Goal: Task Accomplishment & Management: Manage account settings

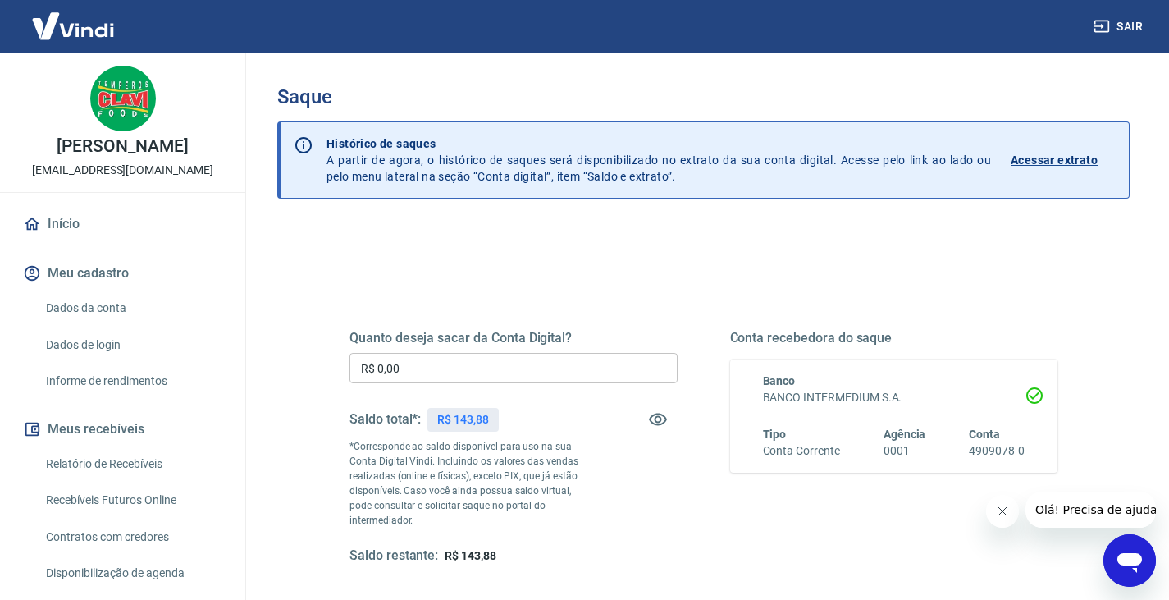
click at [467, 374] on input "R$ 0,00" at bounding box center [514, 368] width 328 height 30
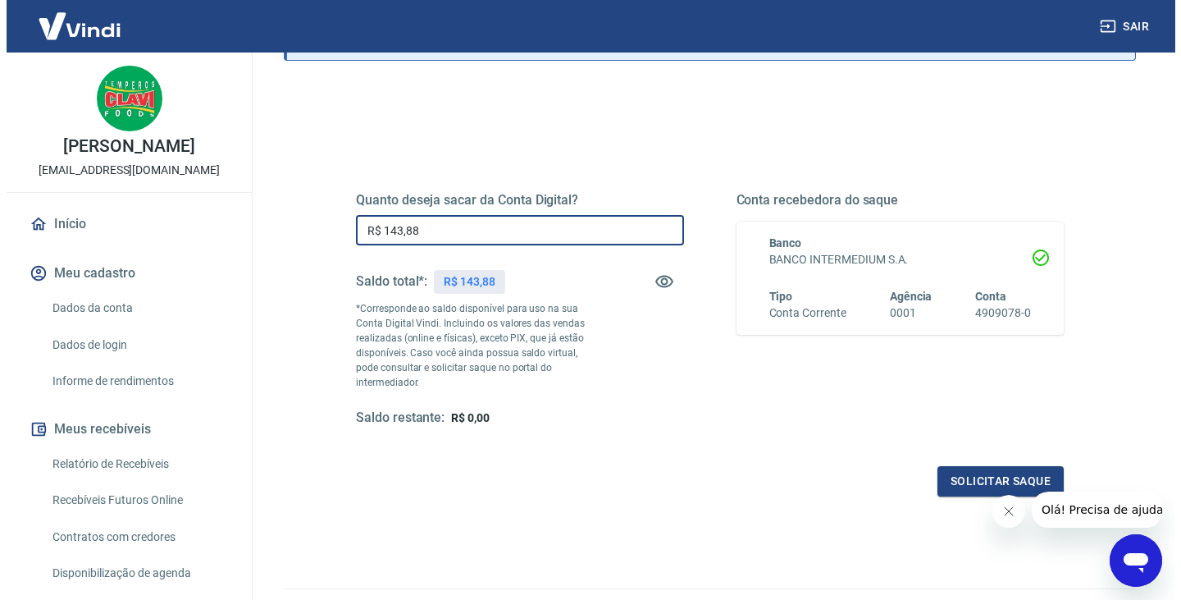
scroll to position [212, 0]
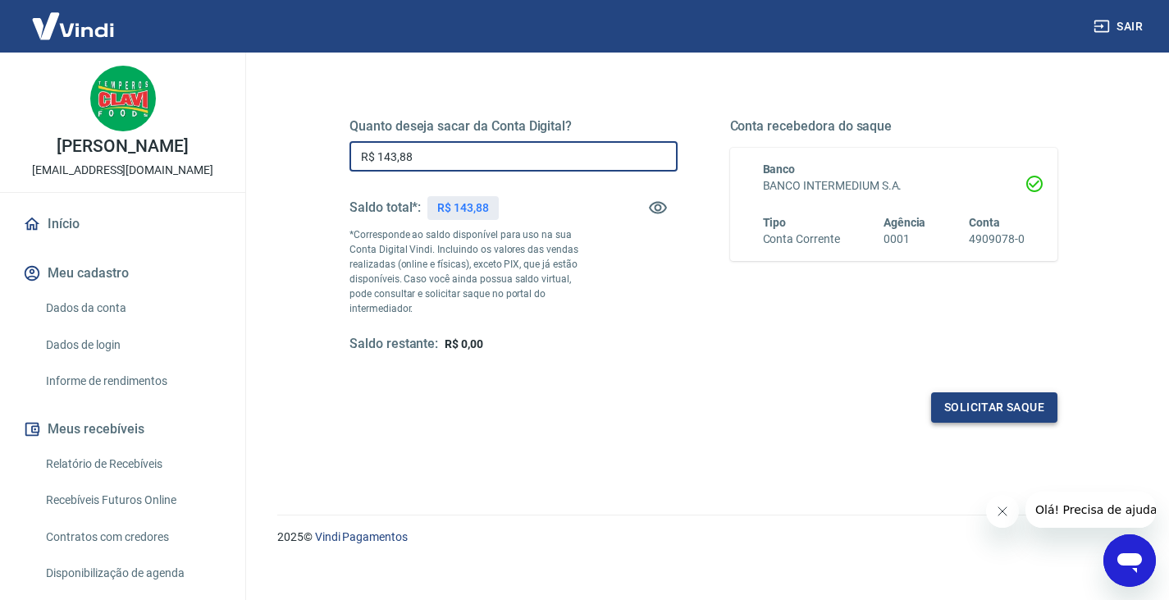
type input "R$ 143,88"
click at [980, 401] on button "Solicitar saque" at bounding box center [994, 407] width 126 height 30
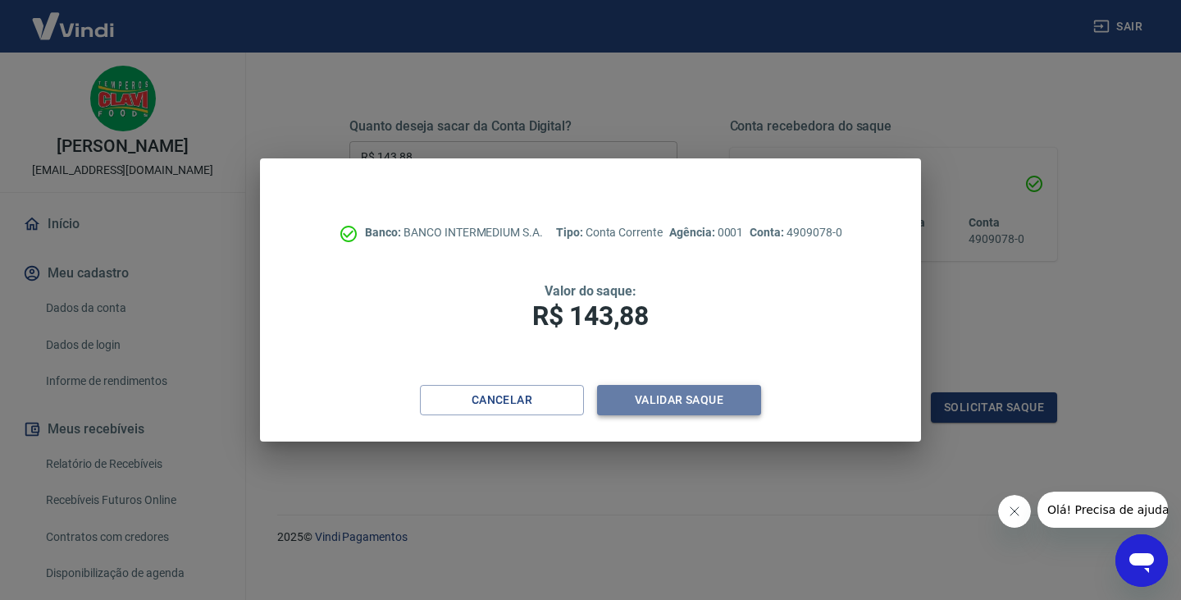
click at [624, 400] on button "Validar saque" at bounding box center [679, 400] width 164 height 30
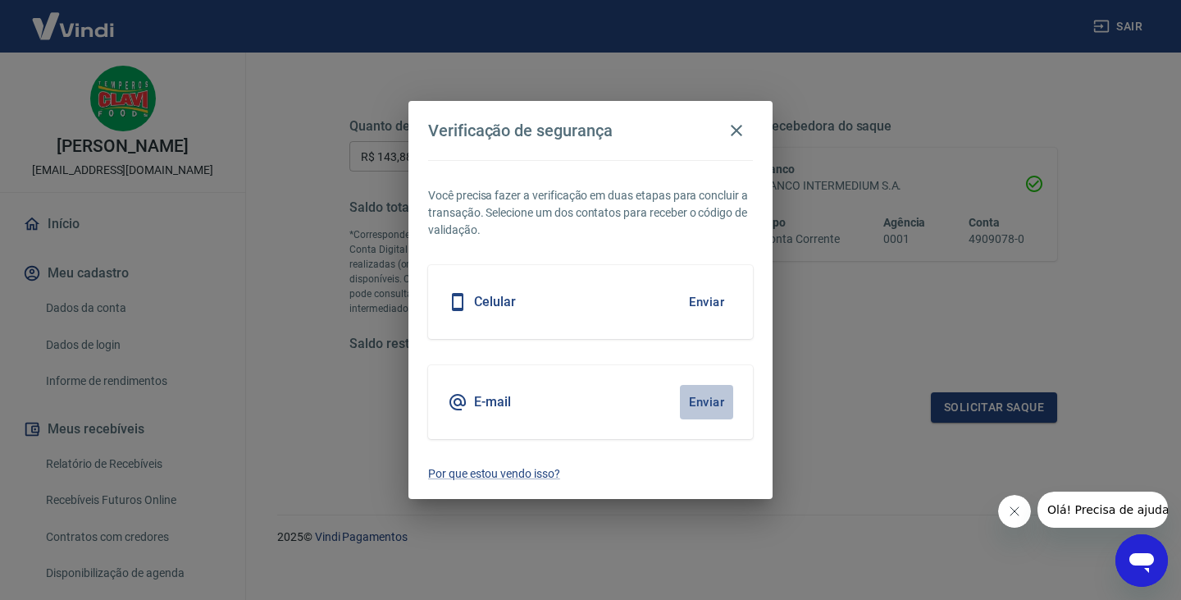
click at [712, 404] on button "Enviar" at bounding box center [706, 402] width 53 height 34
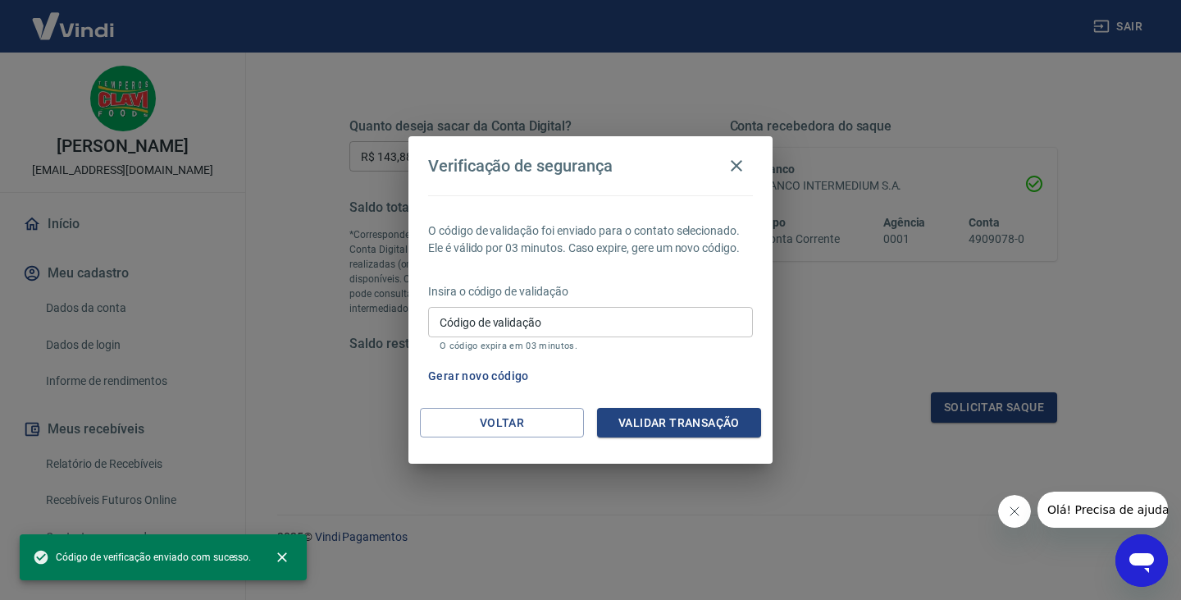
click at [615, 325] on input "Código de validação" at bounding box center [590, 322] width 325 height 30
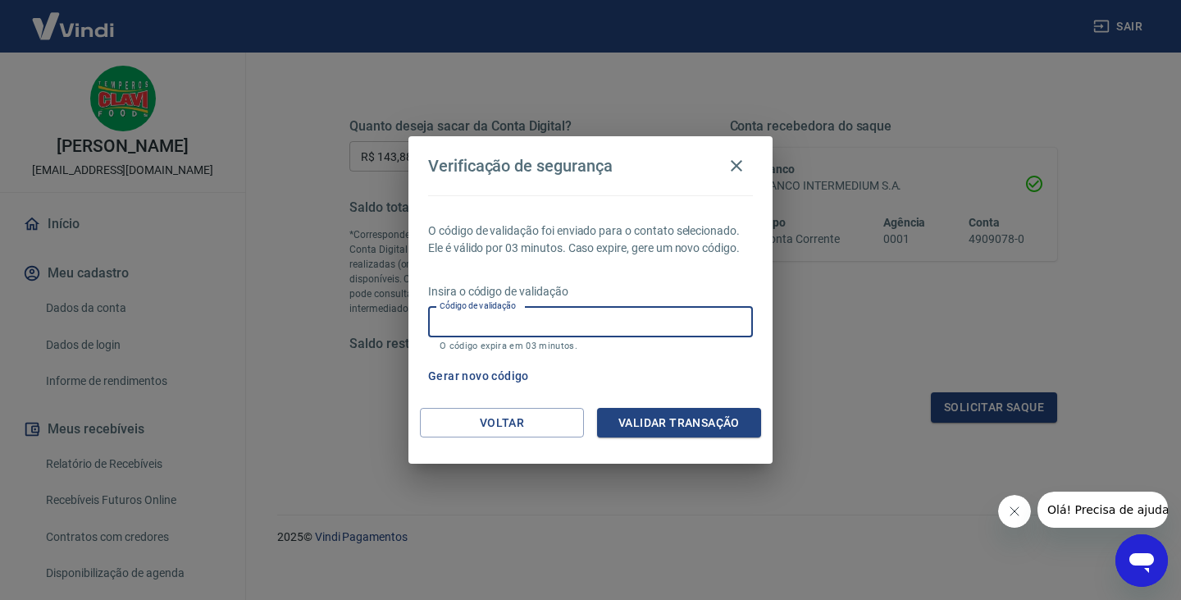
paste input "411058"
type input "411058"
click at [624, 426] on button "Validar transação" at bounding box center [679, 423] width 164 height 30
